Goal: Book appointment/travel/reservation

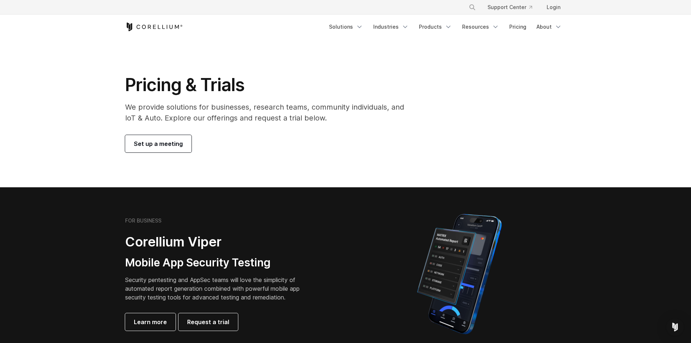
click at [164, 145] on span "Set up a meeting" at bounding box center [158, 143] width 49 height 9
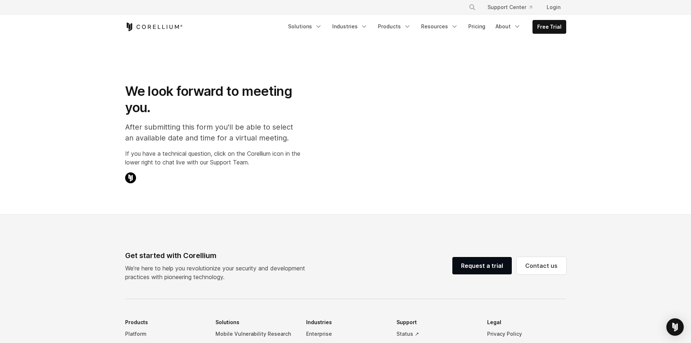
select select "**"
